Goal: Information Seeking & Learning: Compare options

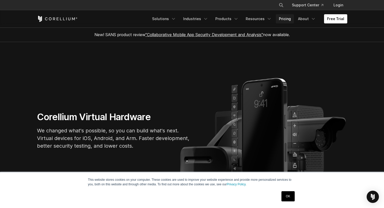
click at [288, 21] on link "Pricing" at bounding box center [284, 18] width 18 height 9
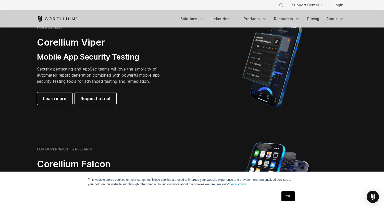
scroll to position [102, 0]
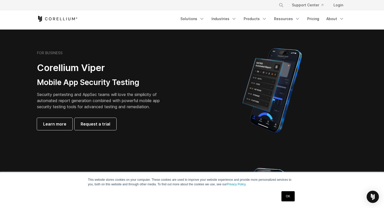
click at [229, 150] on section "FOR BUSINESS Corellium Viper Mobile App Security Testing Security pentesting an…" at bounding box center [192, 91] width 384 height 122
click at [47, 125] on span "Learn more" at bounding box center [54, 124] width 23 height 6
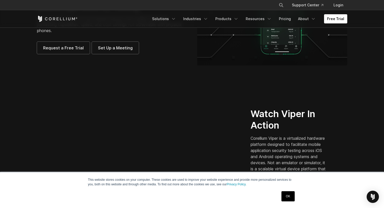
click at [286, 199] on link "OK" at bounding box center [287, 196] width 13 height 10
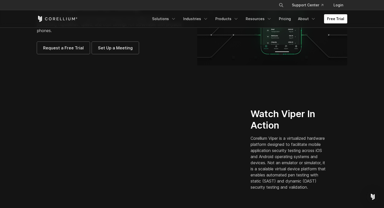
click at [172, 77] on section "Corellium Viper Mobile App Security Testing Viper provides virtual iOS and Andr…" at bounding box center [192, 14] width 384 height 127
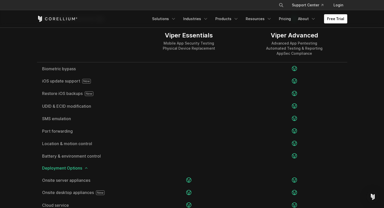
scroll to position [943, 0]
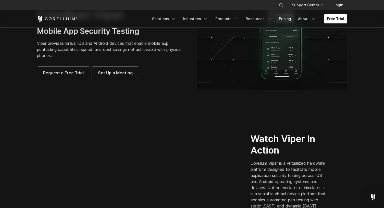
scroll to position [1, 0]
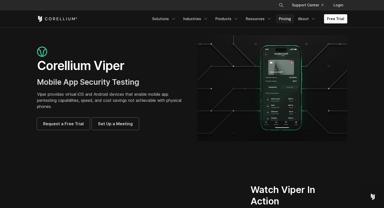
click at [283, 19] on link "Pricing" at bounding box center [284, 18] width 18 height 9
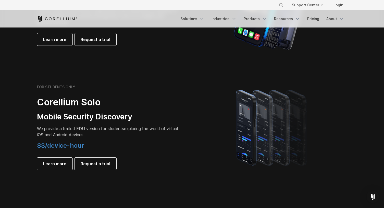
scroll to position [331, 0]
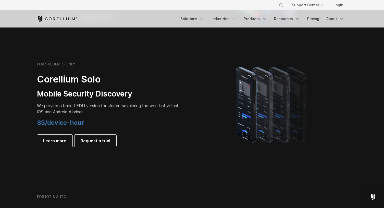
click at [219, 160] on section "FOR STUDENTS ONLY Corellium Solo Mobile Security Discovery We provide a limited…" at bounding box center [192, 105] width 384 height 122
click at [56, 138] on link "Learn more" at bounding box center [54, 141] width 35 height 12
